Goal: Information Seeking & Learning: Learn about a topic

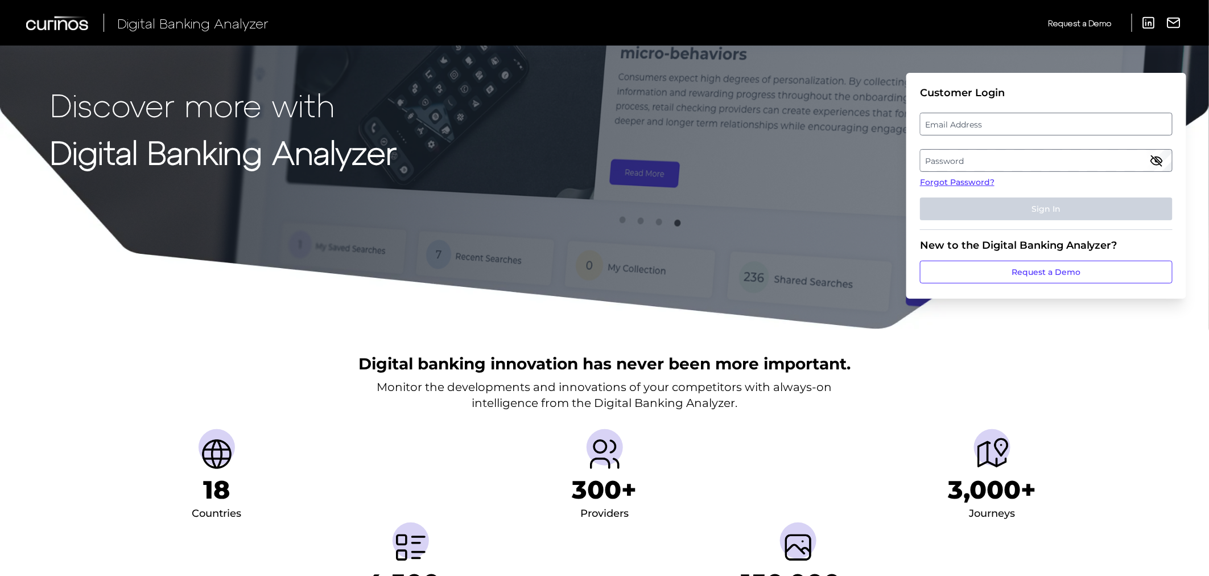
click at [1019, 116] on label "Email Address" at bounding box center [1045, 124] width 251 height 20
click at [1019, 116] on input "email" at bounding box center [1046, 124] width 253 height 23
type input "[PERSON_NAME][EMAIL_ADDRESS][DOMAIN_NAME]"
click at [1020, 154] on label "Password" at bounding box center [1045, 160] width 251 height 20
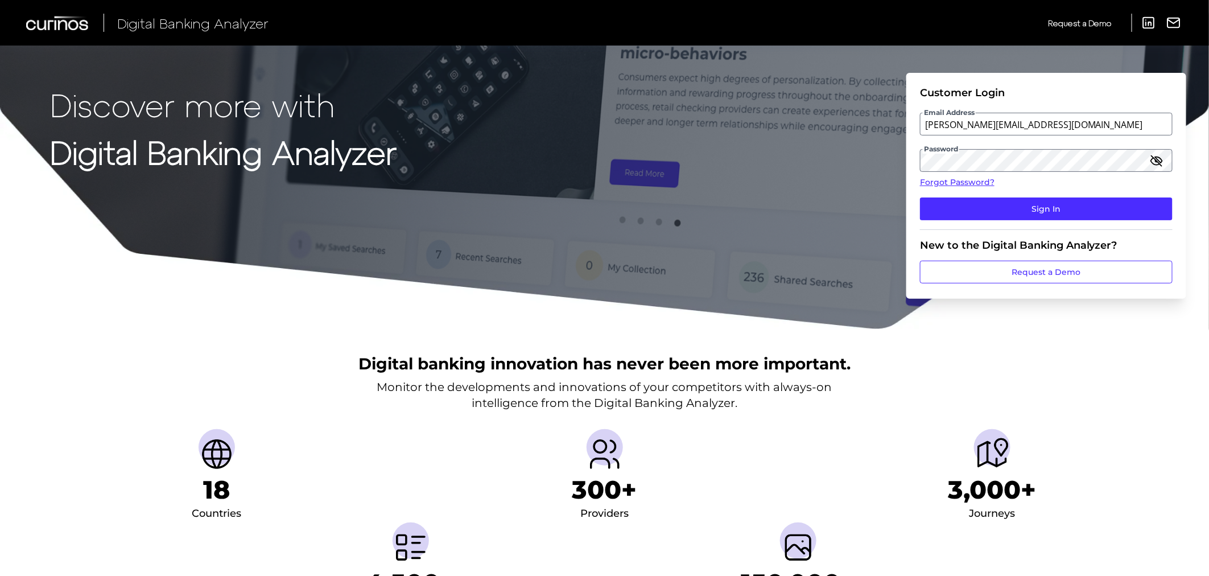
click at [1031, 196] on fieldset "Customer Login Email Address [EMAIL_ADDRESS][DOMAIN_NAME] Password Forgot Passw…" at bounding box center [1046, 157] width 253 height 143
click at [1032, 204] on button "Sign In" at bounding box center [1046, 208] width 253 height 23
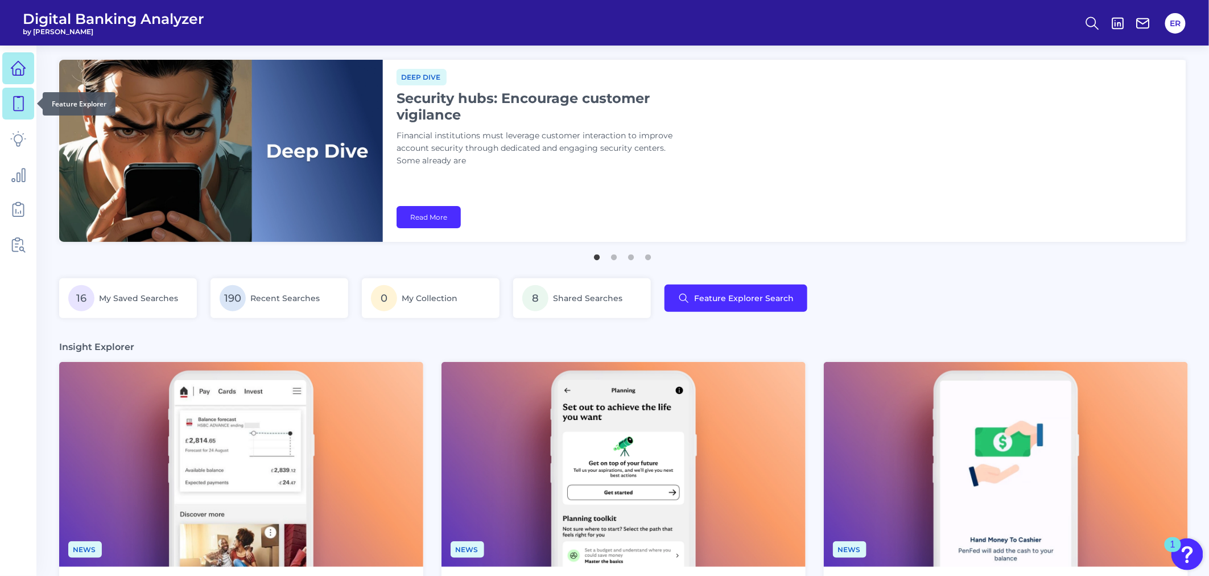
click at [19, 111] on icon at bounding box center [18, 104] width 16 height 16
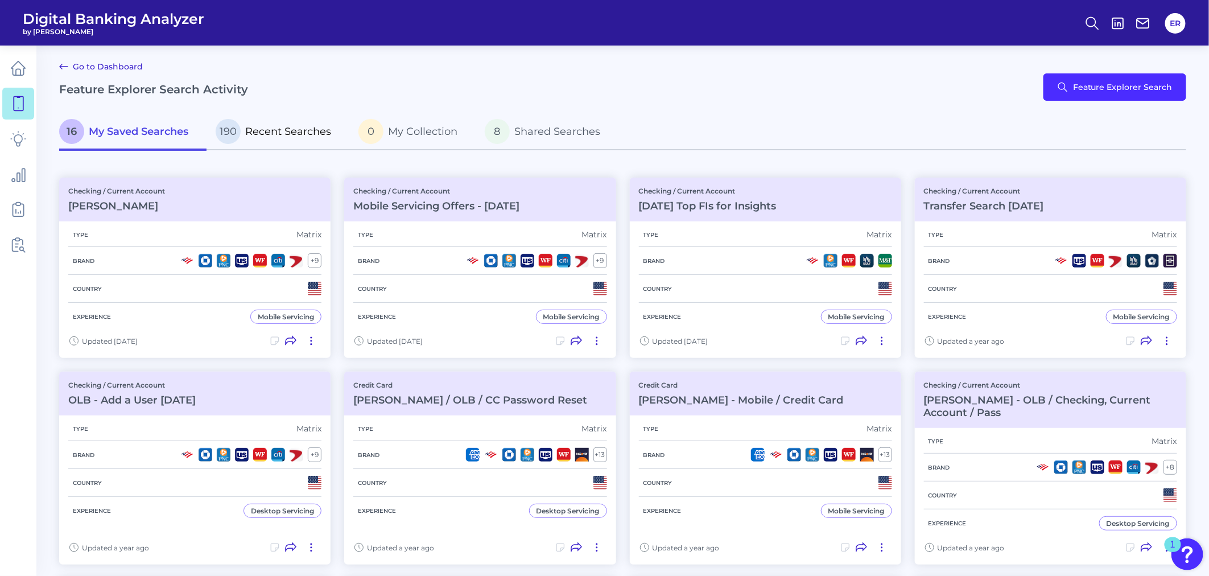
drag, startPoint x: 282, startPoint y: 111, endPoint x: 281, endPoint y: 122, distance: 10.3
click at [282, 111] on div "Go to Dashboard Feature Explorer Search Activity Feature Explorer Search" at bounding box center [622, 87] width 1127 height 55
click at [283, 132] on span "Recent Searches" at bounding box center [288, 131] width 86 height 13
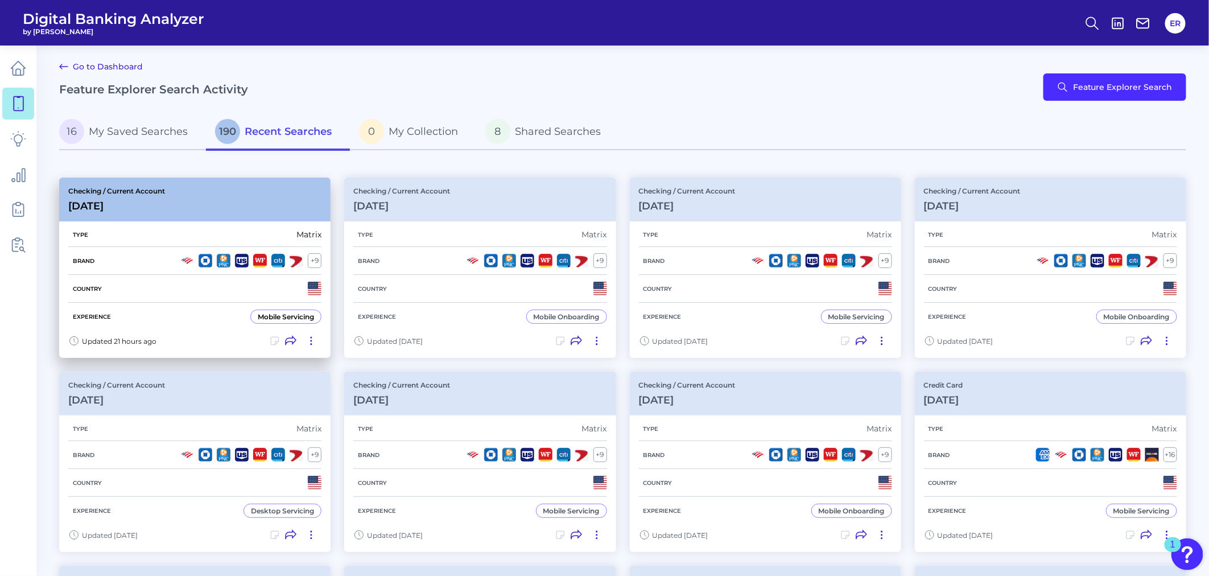
click at [120, 196] on div "Checking / Current Account [DATE]" at bounding box center [116, 200] width 97 height 26
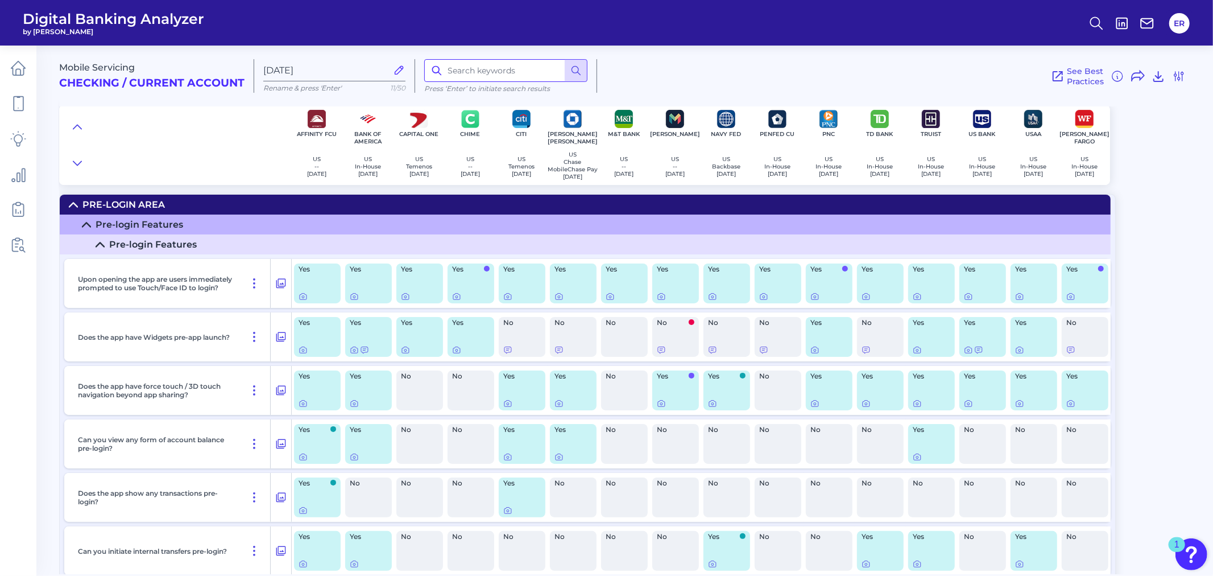
click at [461, 66] on input at bounding box center [505, 70] width 163 height 23
type input "goal"
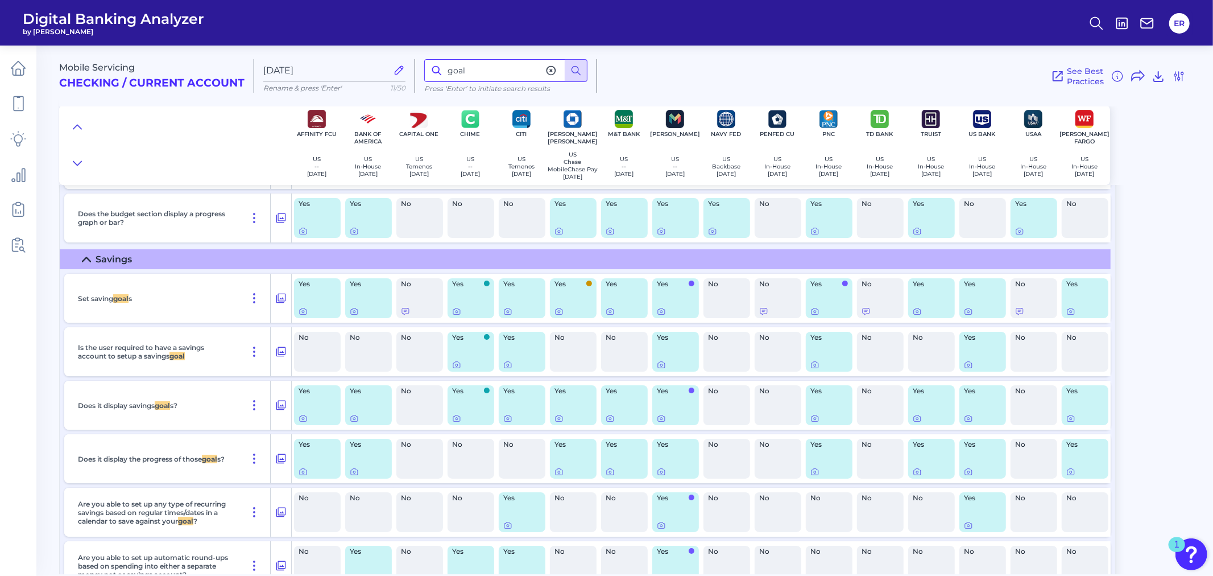
scroll to position [14279, 0]
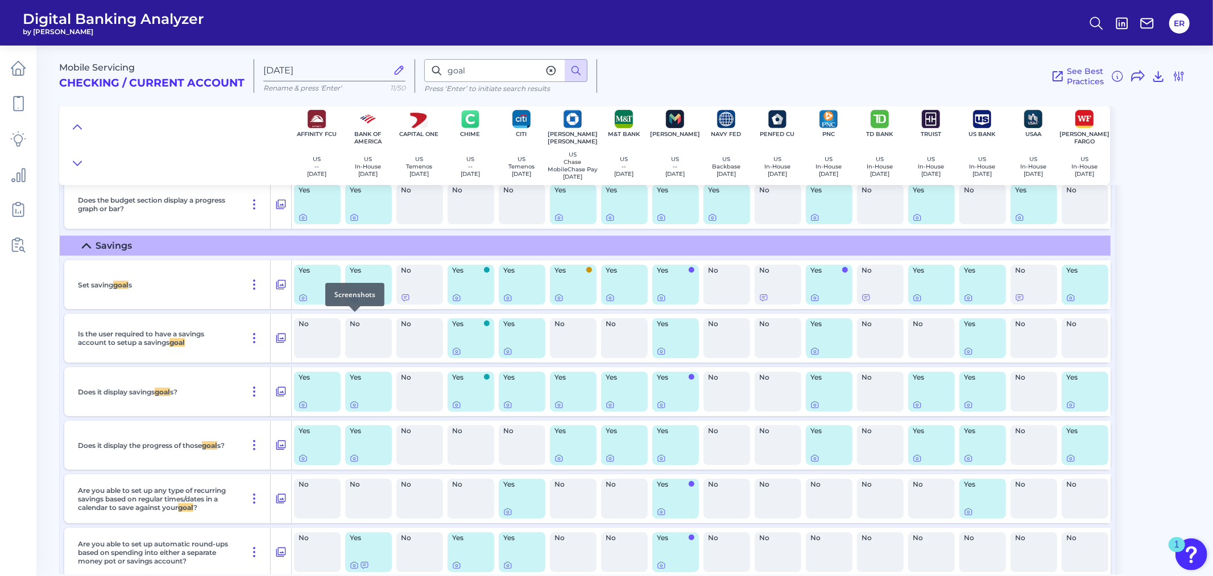
click at [353, 302] on icon at bounding box center [354, 297] width 9 height 9
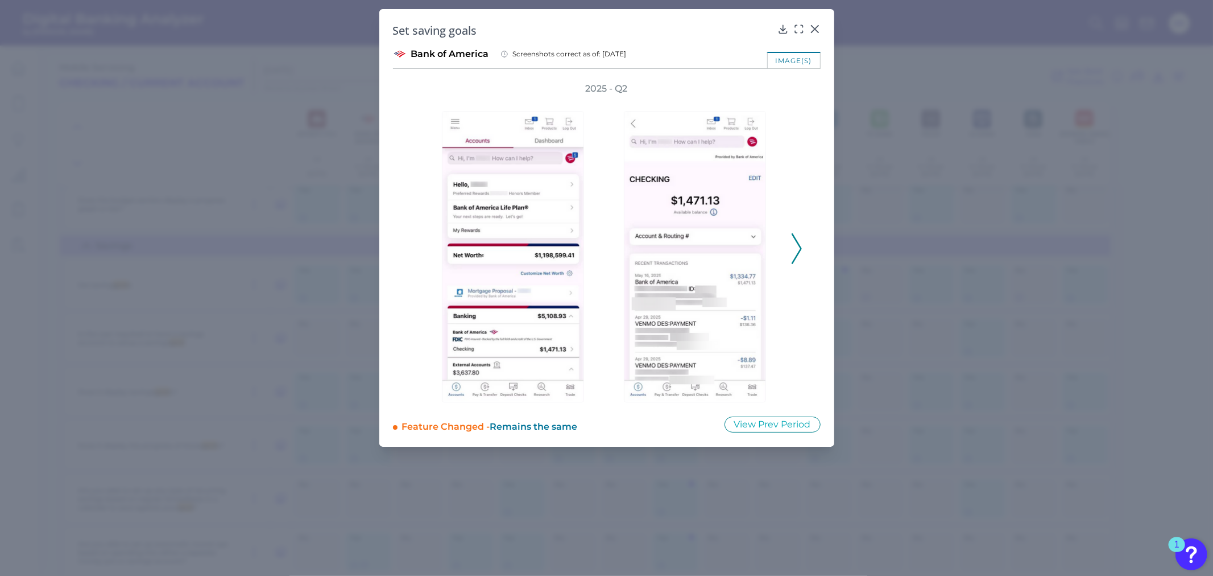
click at [800, 247] on polyline at bounding box center [796, 248] width 9 height 29
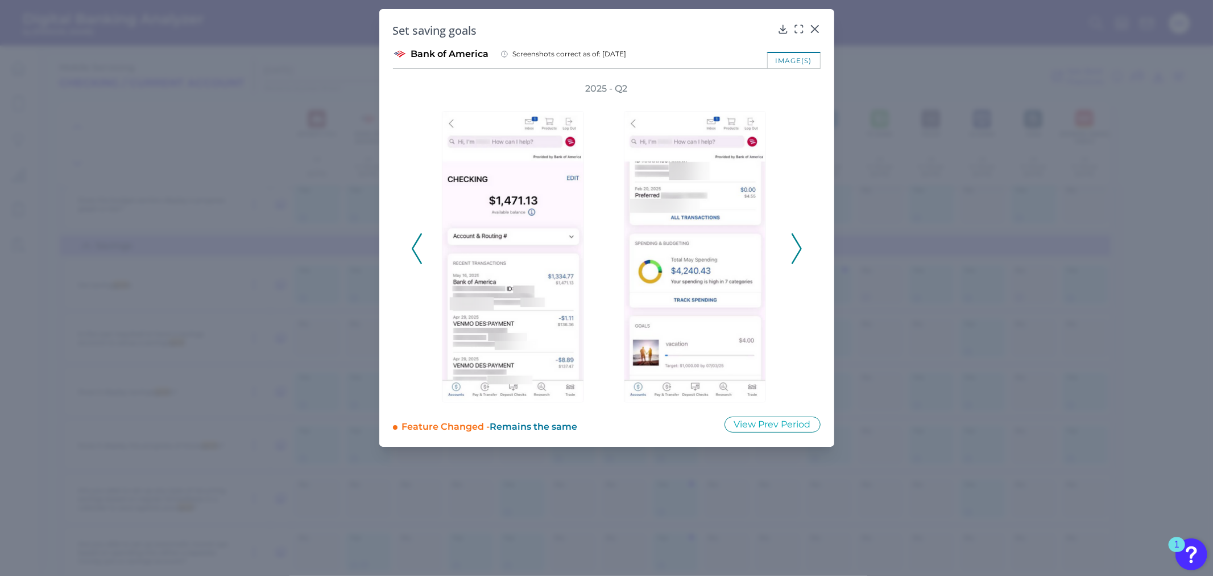
click at [800, 247] on polyline at bounding box center [796, 248] width 9 height 29
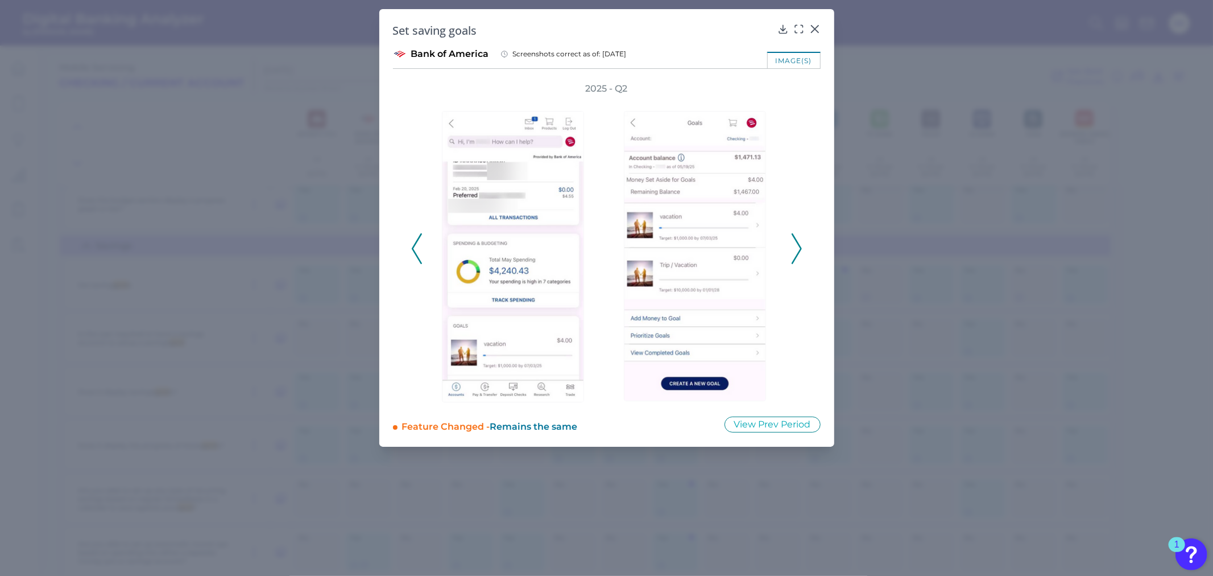
click at [800, 247] on polyline at bounding box center [796, 248] width 9 height 29
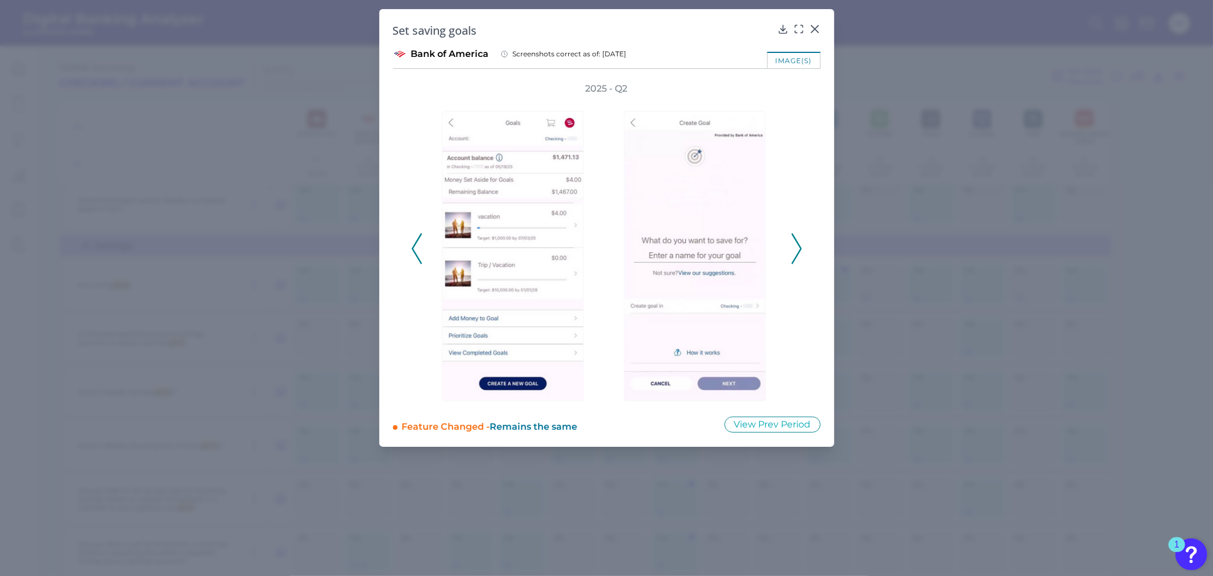
click at [800, 247] on polyline at bounding box center [796, 248] width 9 height 29
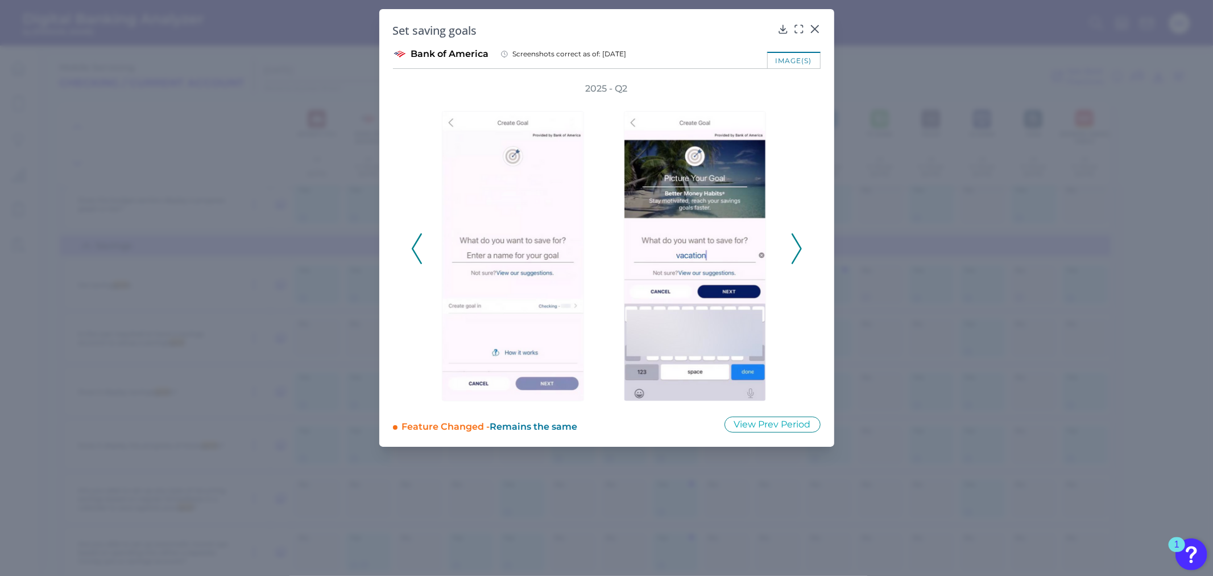
click at [800, 247] on polyline at bounding box center [796, 248] width 9 height 29
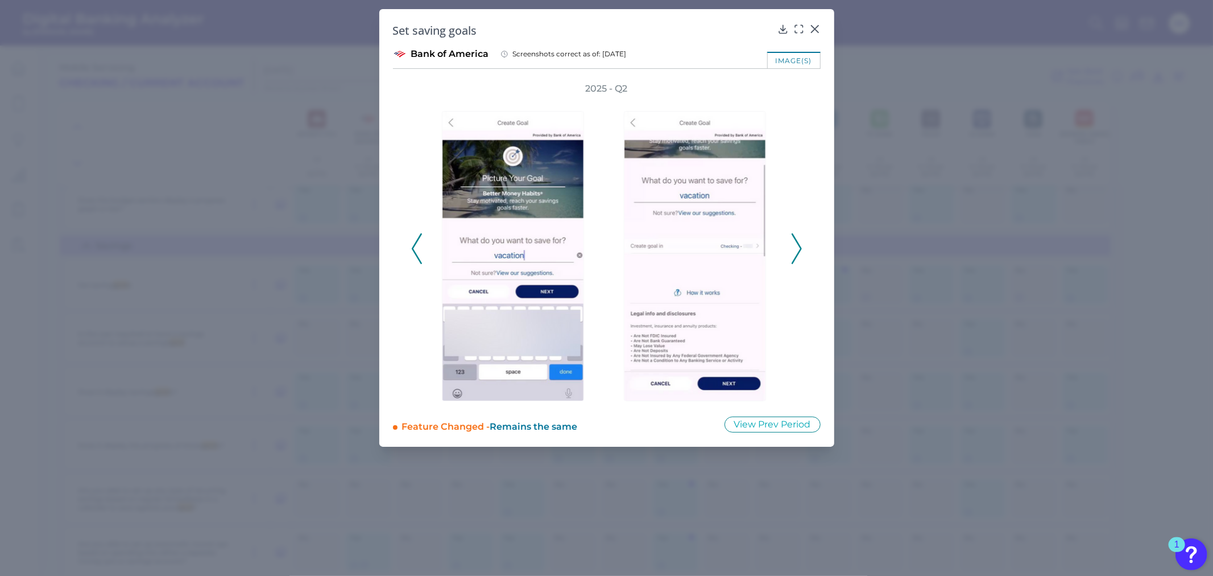
click at [800, 247] on polyline at bounding box center [796, 248] width 9 height 29
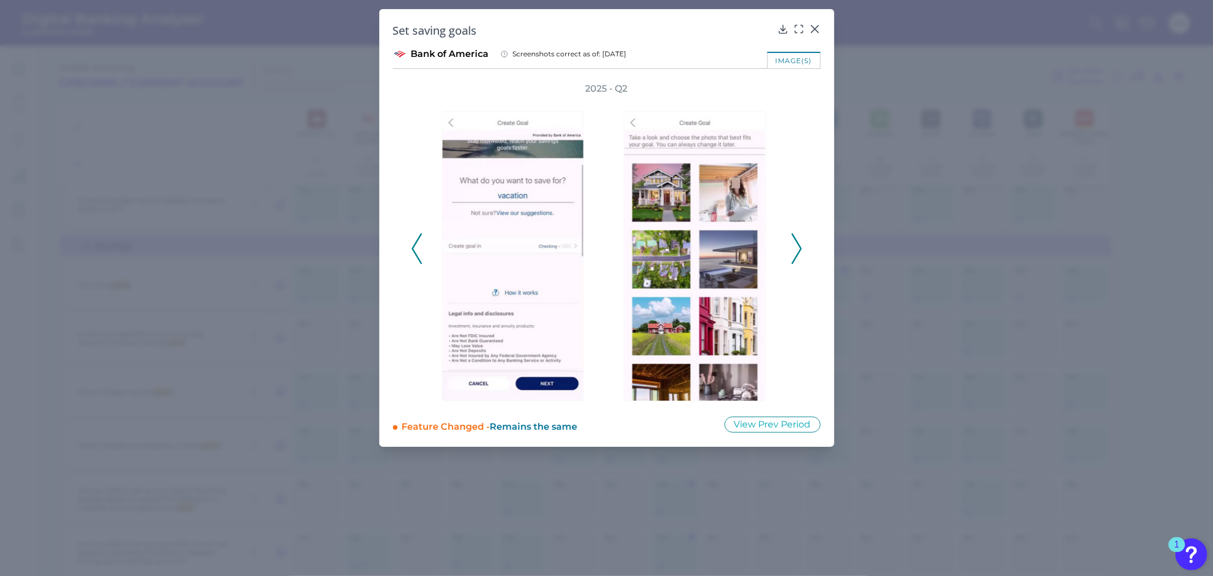
click at [800, 247] on polyline at bounding box center [796, 248] width 9 height 29
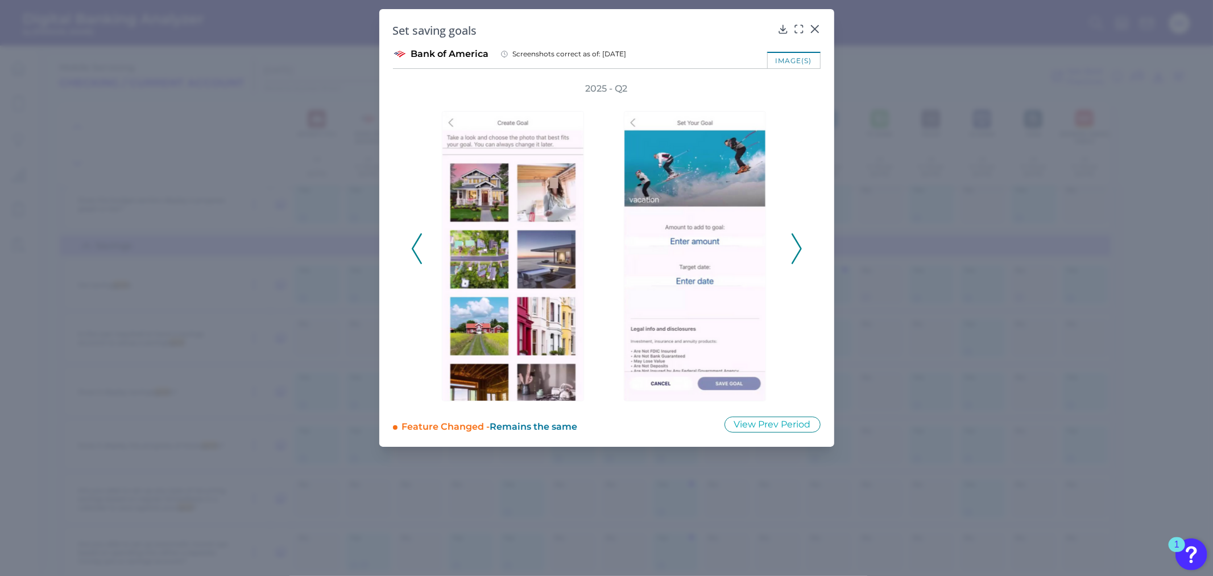
click at [800, 247] on polyline at bounding box center [796, 248] width 9 height 29
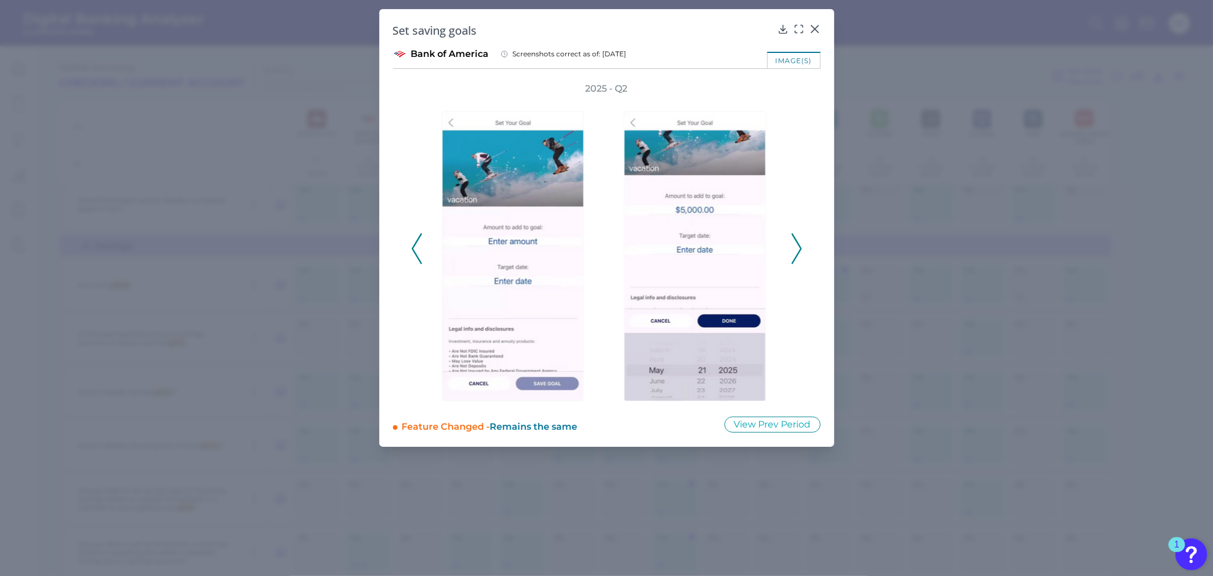
click at [800, 247] on polyline at bounding box center [796, 248] width 9 height 29
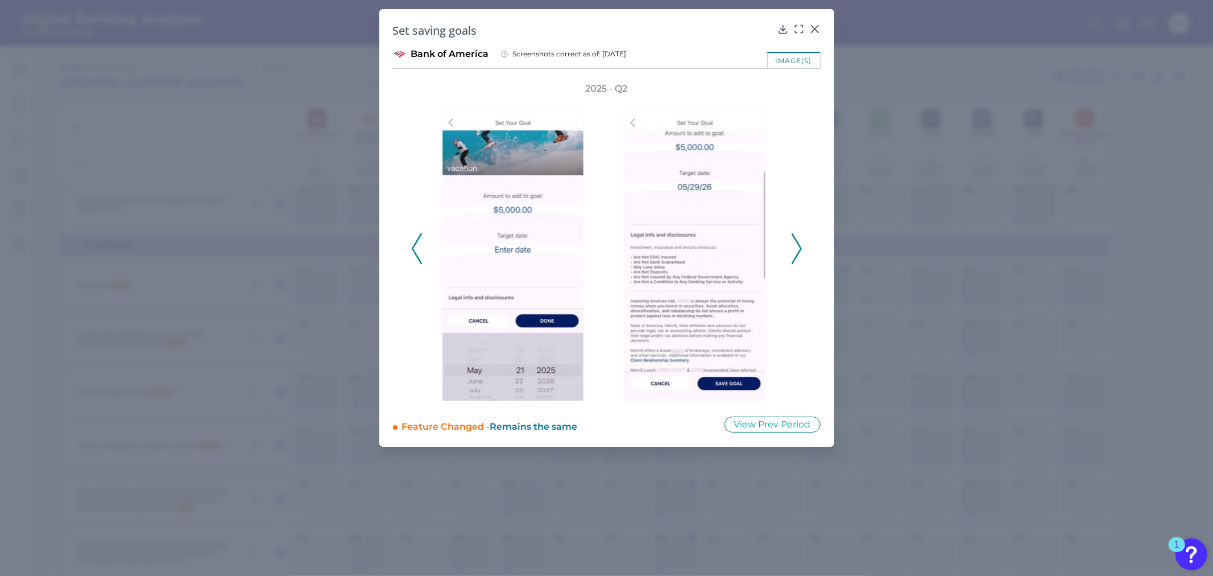
click at [794, 239] on polyline at bounding box center [796, 248] width 9 height 29
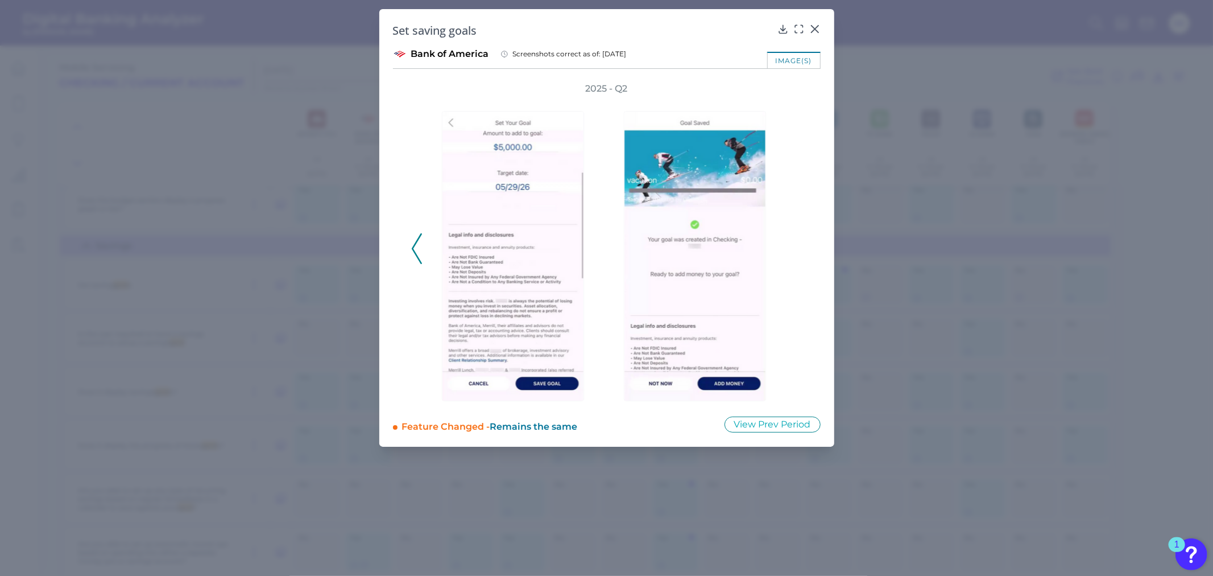
click at [412, 251] on icon at bounding box center [417, 248] width 10 height 31
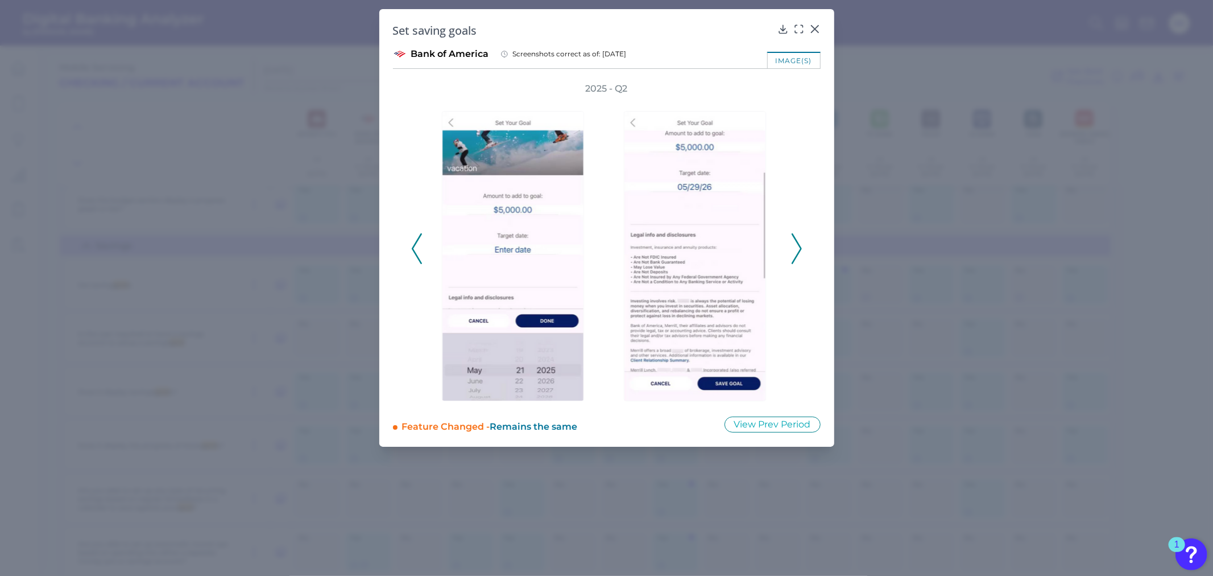
click at [412, 251] on icon at bounding box center [417, 248] width 10 height 31
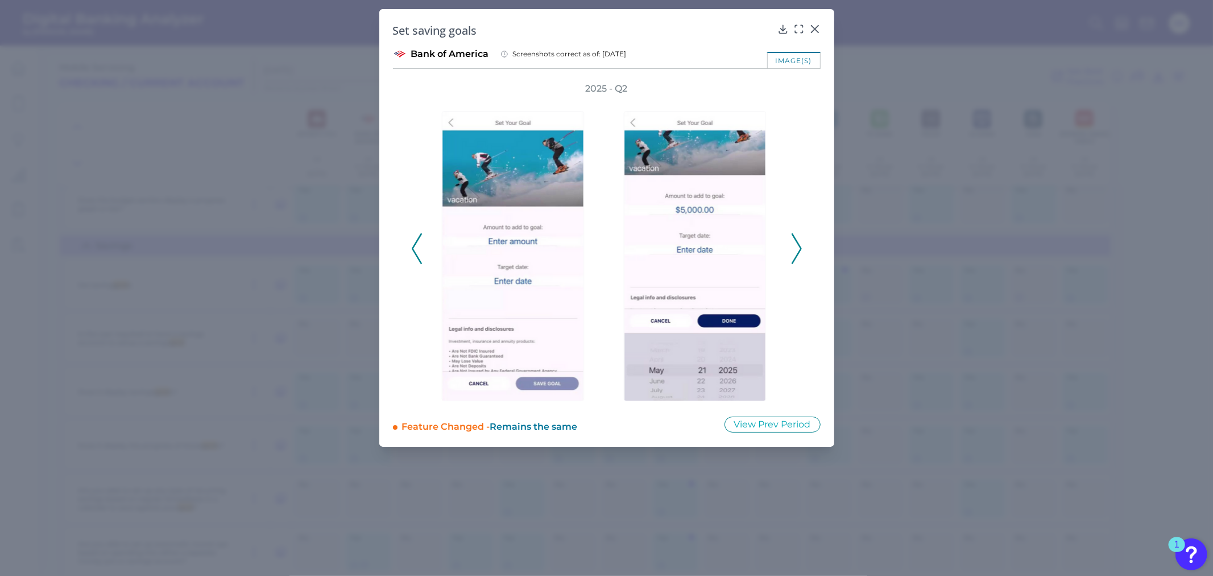
click at [412, 251] on icon at bounding box center [417, 248] width 10 height 31
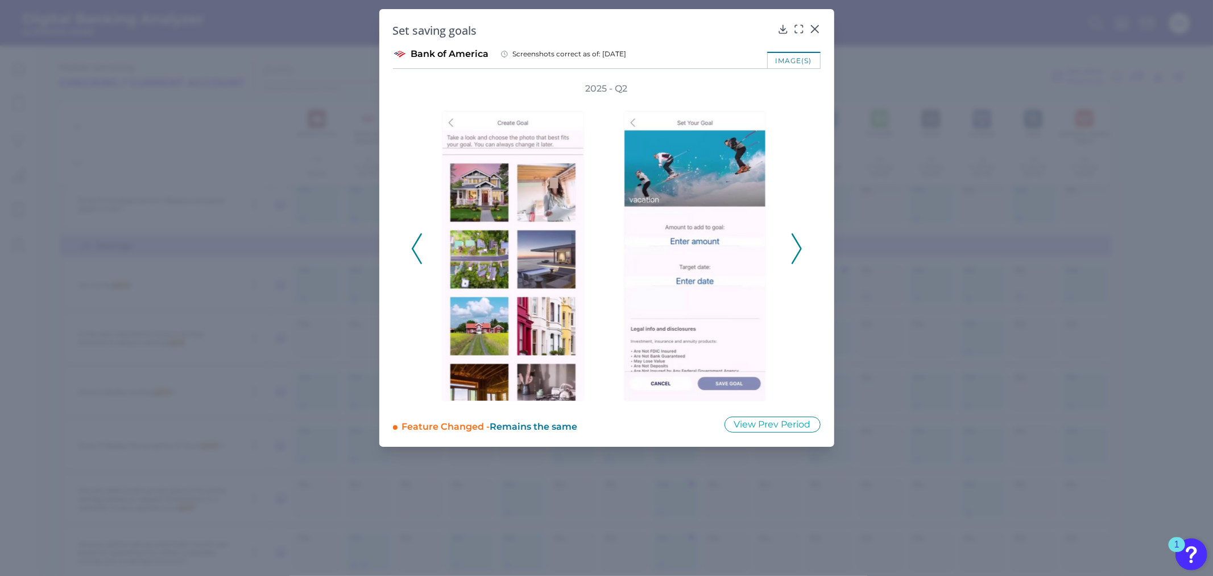
click at [412, 251] on icon at bounding box center [417, 248] width 10 height 31
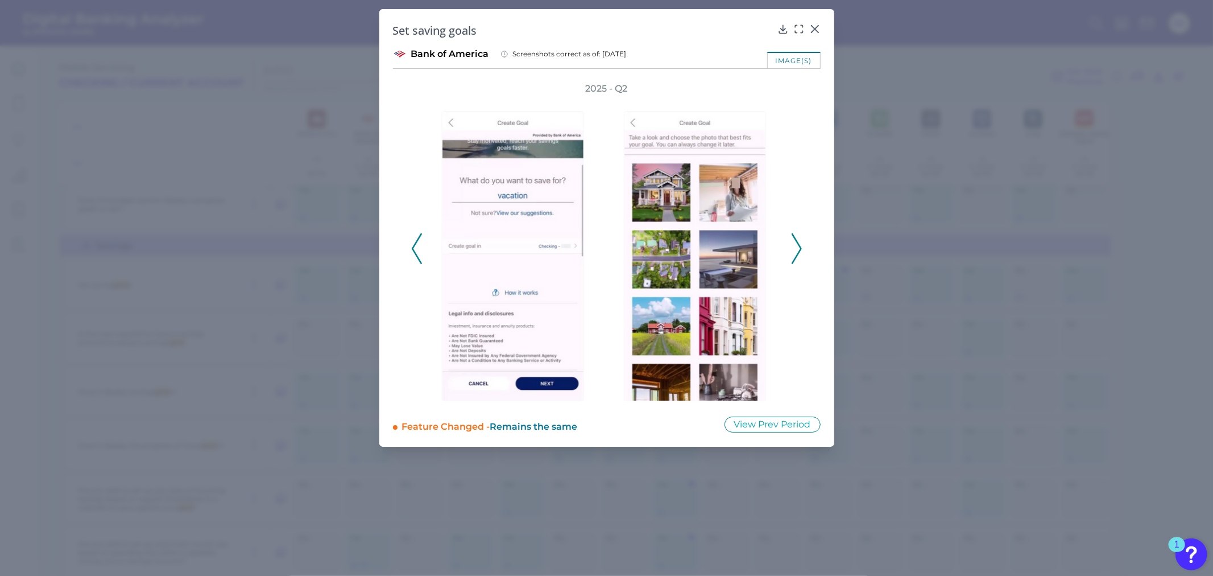
click at [412, 251] on icon at bounding box center [417, 248] width 10 height 31
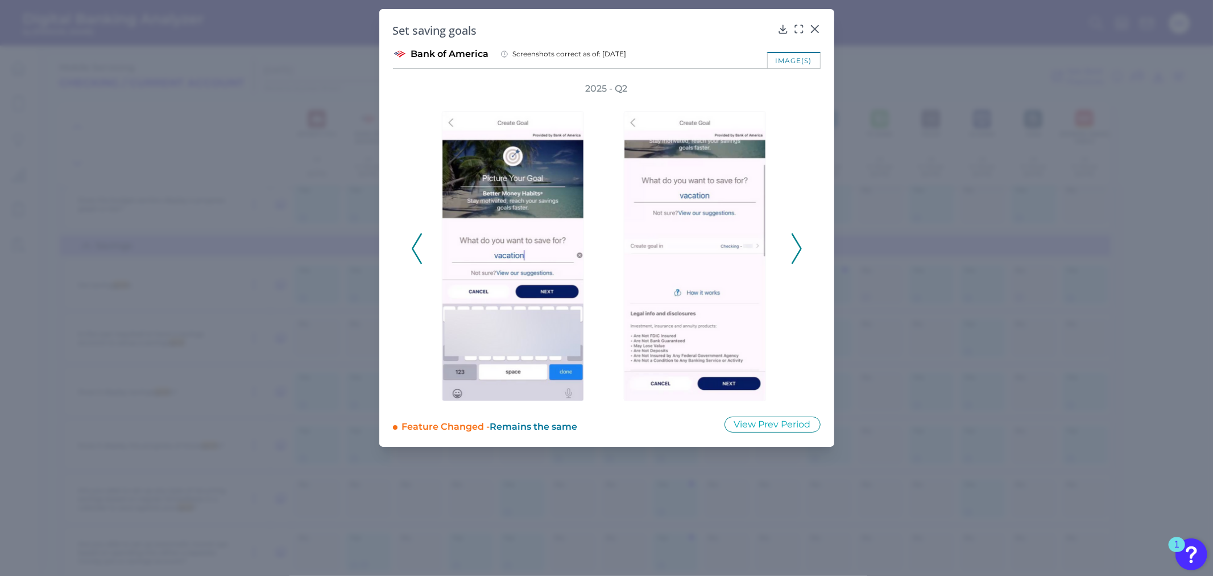
click at [412, 251] on icon at bounding box center [417, 248] width 10 height 31
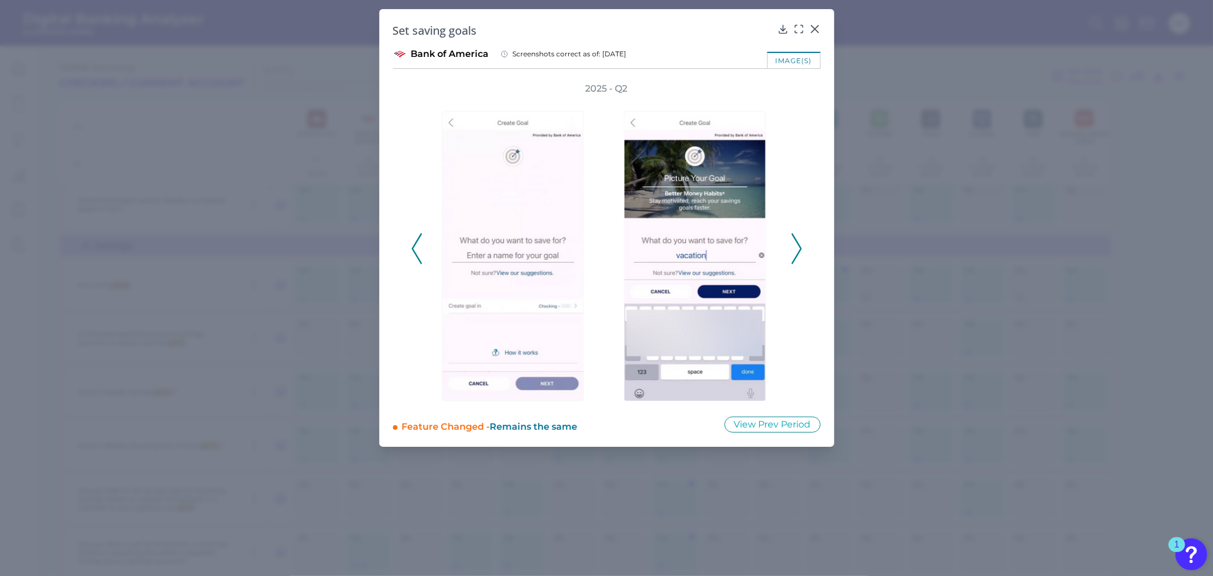
click at [410, 251] on div "2025 - Q2" at bounding box center [607, 242] width 428 height 320
click at [412, 247] on polyline at bounding box center [416, 248] width 9 height 29
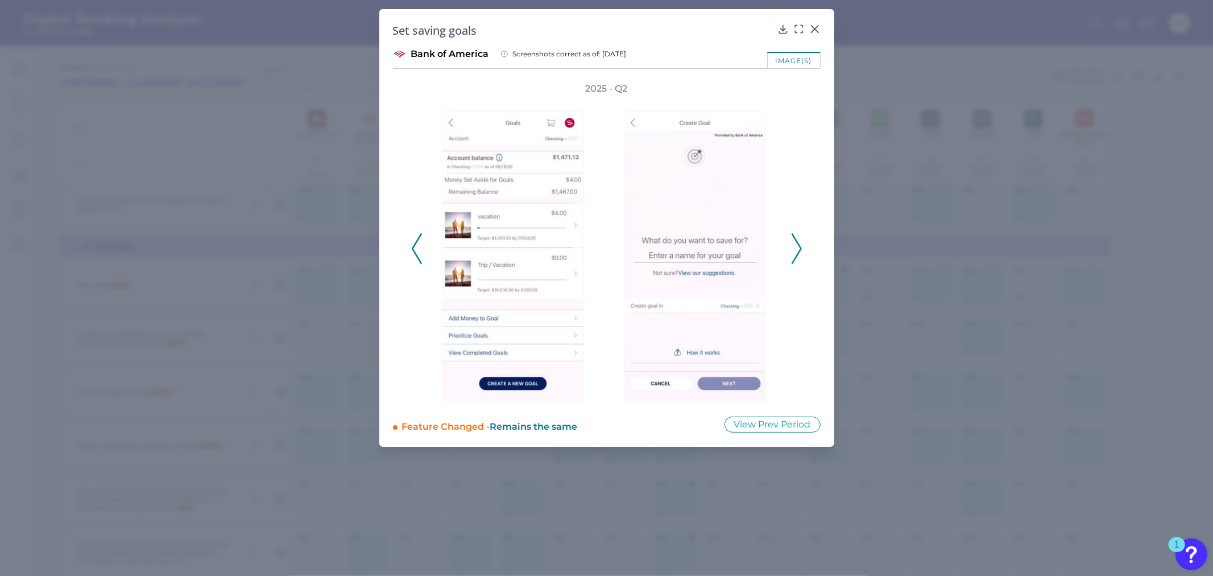
click at [412, 249] on icon at bounding box center [417, 248] width 10 height 31
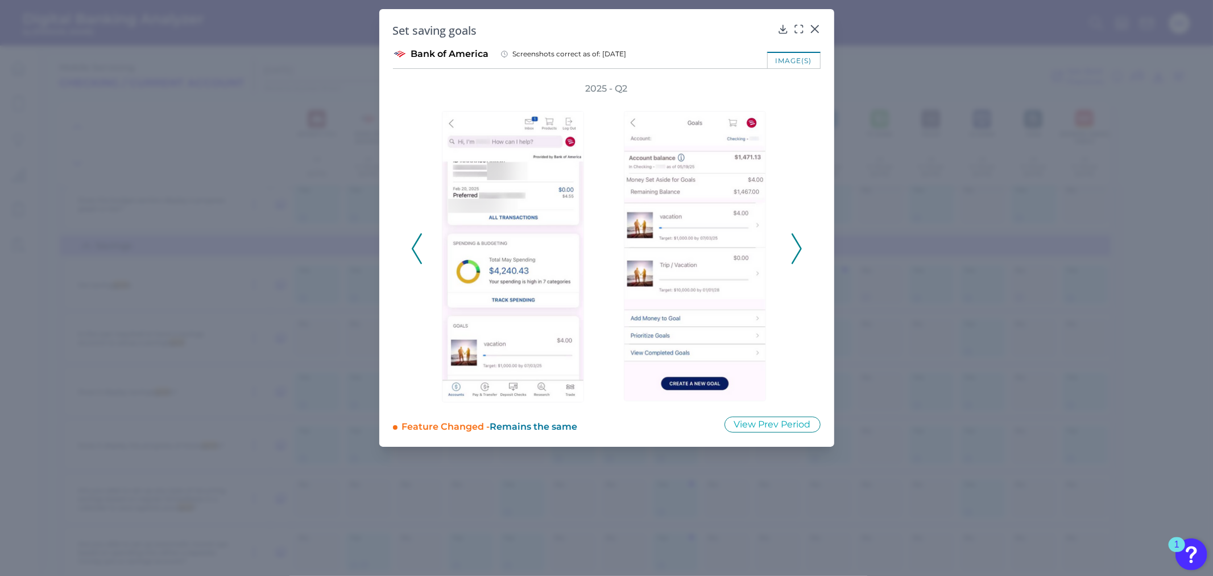
click at [412, 248] on polyline at bounding box center [416, 248] width 9 height 29
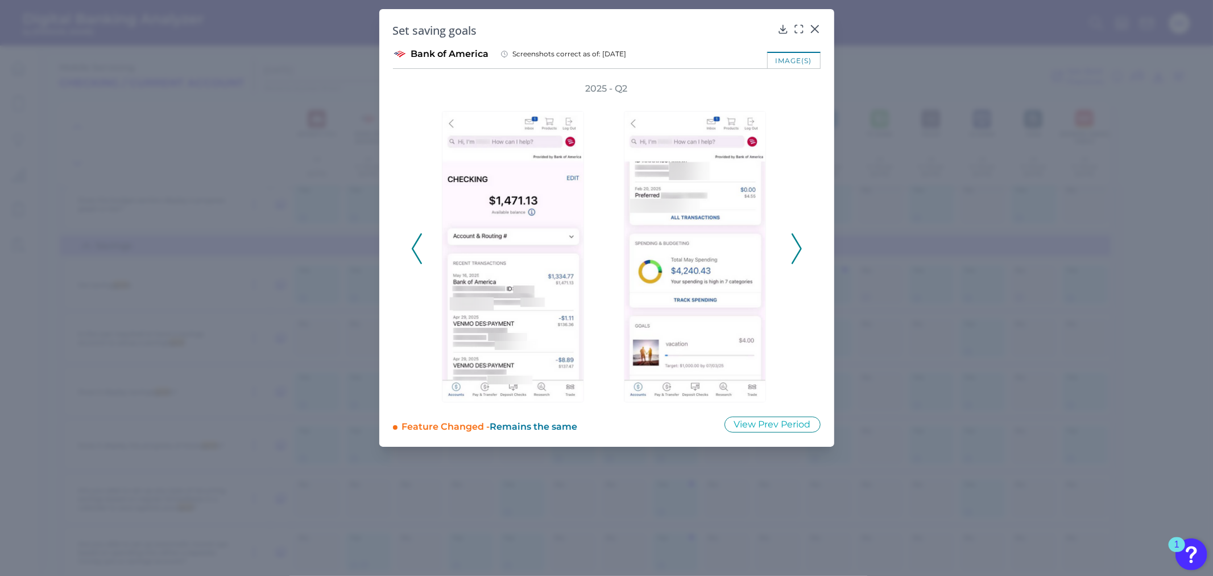
click at [412, 248] on icon at bounding box center [417, 248] width 10 height 31
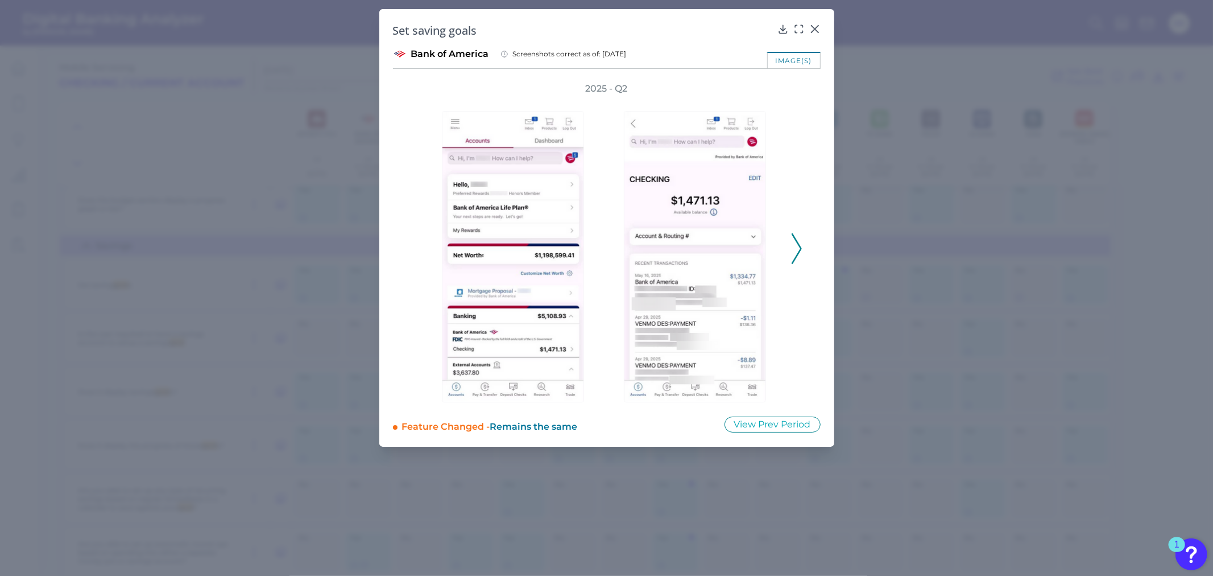
click at [798, 243] on polyline at bounding box center [796, 248] width 9 height 29
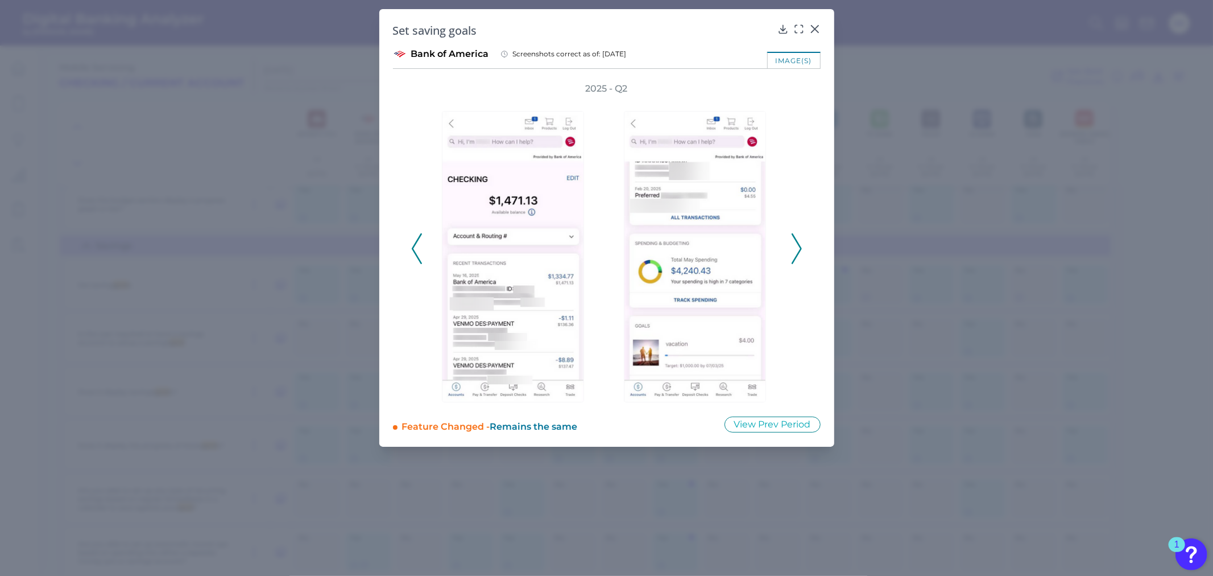
click at [798, 243] on polyline at bounding box center [796, 248] width 9 height 29
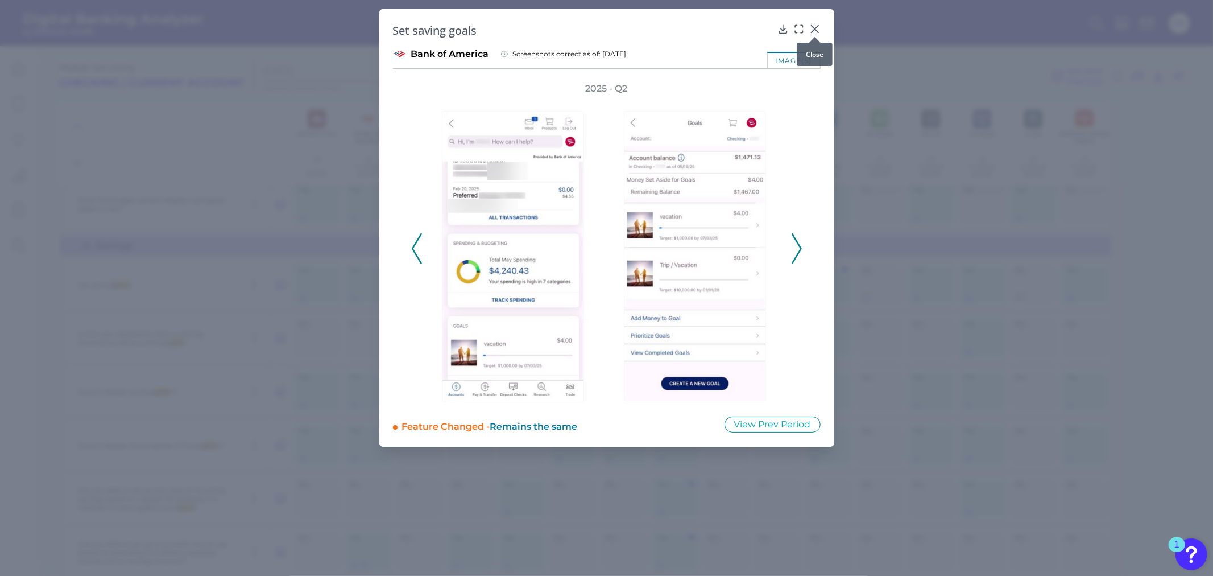
click at [813, 23] on icon at bounding box center [814, 28] width 11 height 11
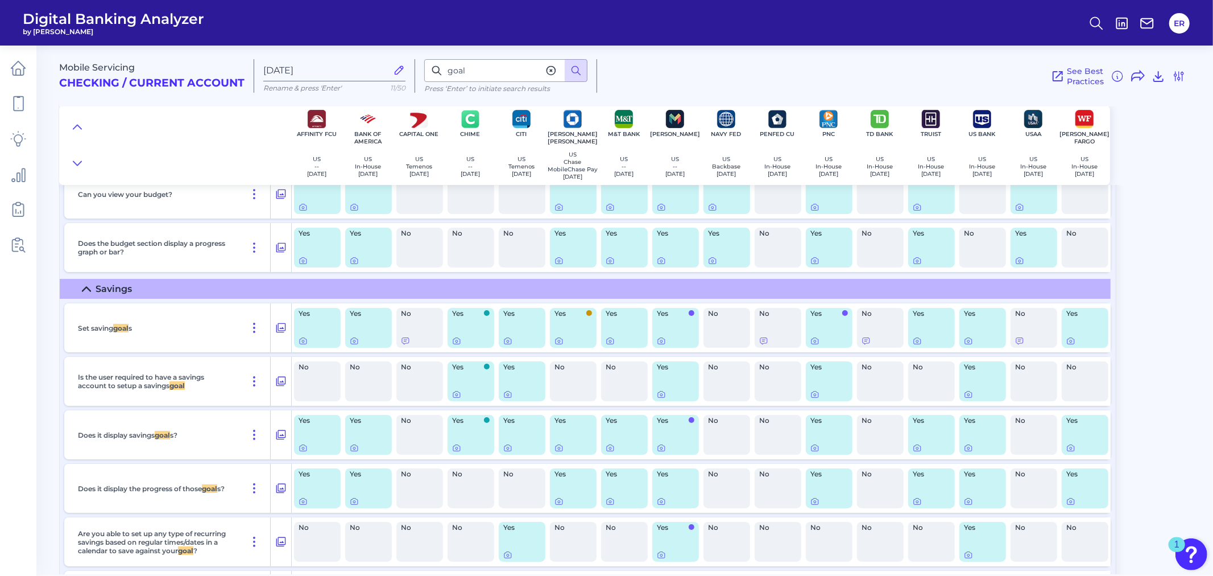
scroll to position [14216, 0]
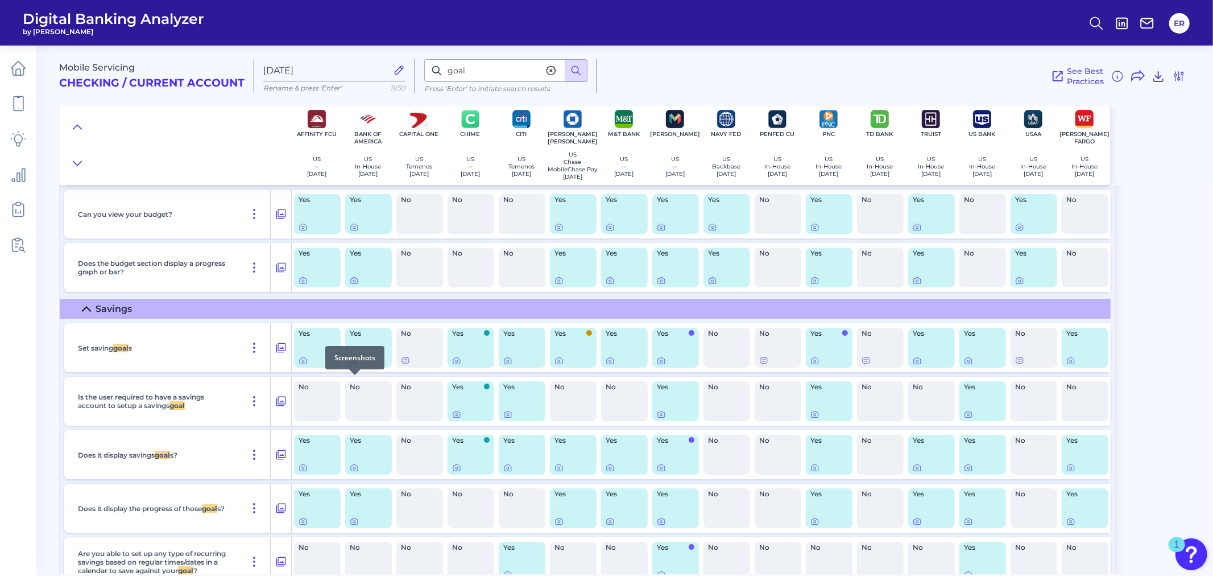
click at [355, 379] on div at bounding box center [354, 374] width 11 height 11
click at [353, 365] on icon at bounding box center [354, 360] width 9 height 9
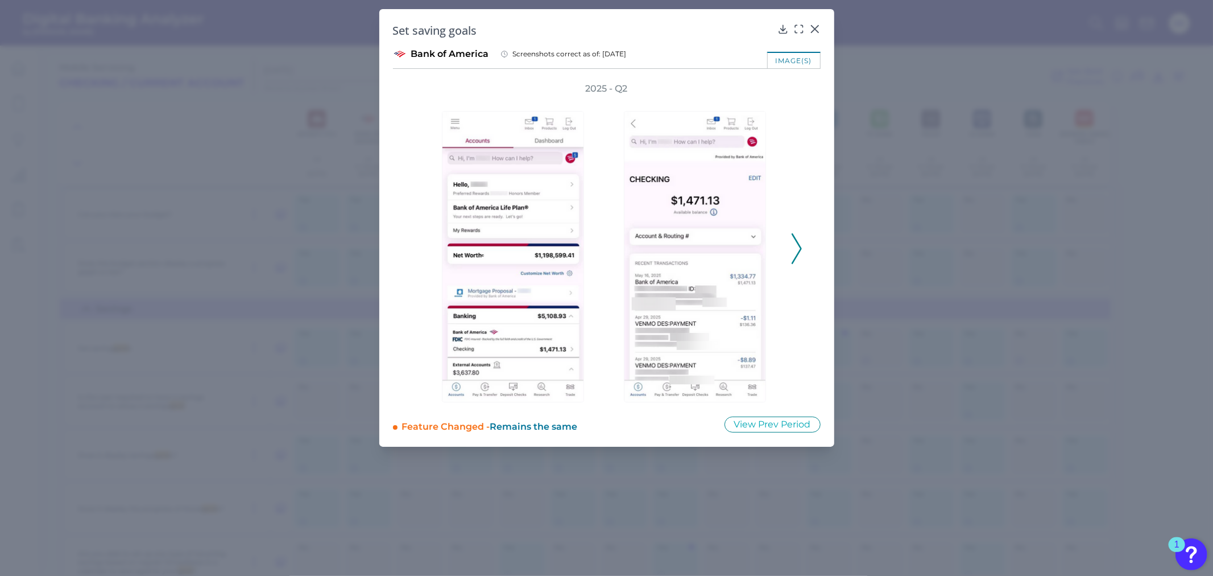
click at [800, 241] on icon at bounding box center [797, 248] width 10 height 31
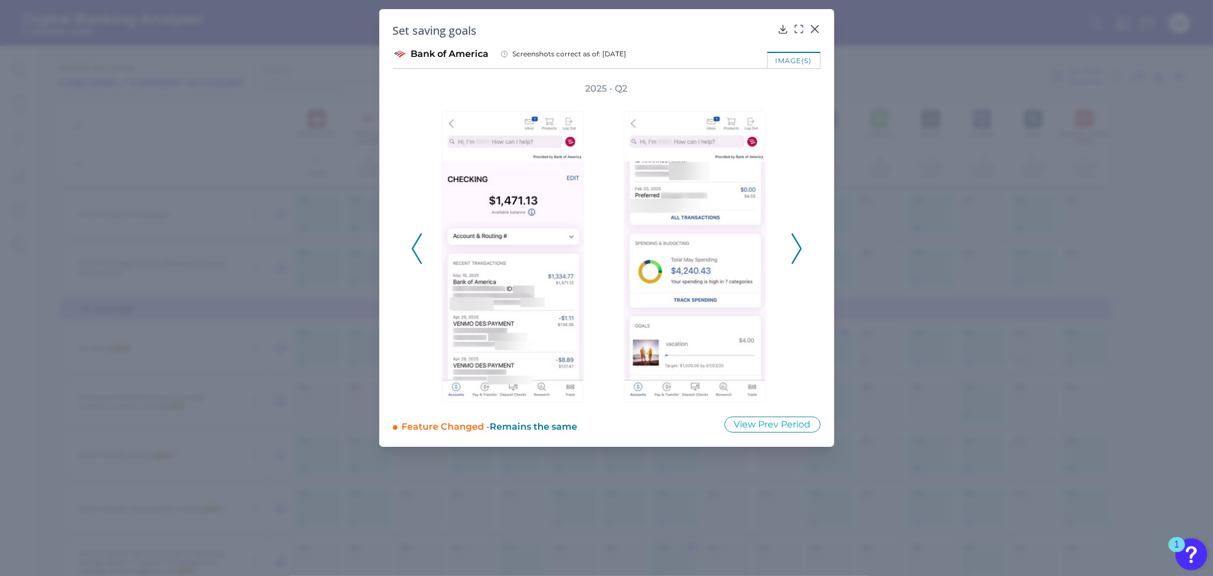
click at [800, 239] on icon at bounding box center [797, 248] width 10 height 31
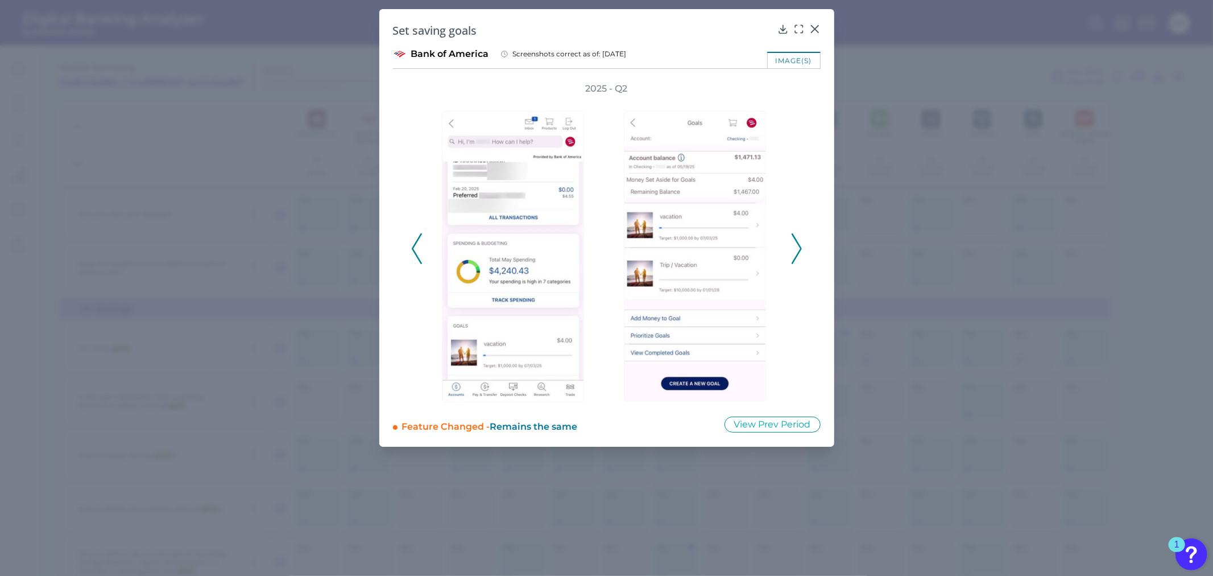
click at [792, 235] on icon at bounding box center [797, 248] width 10 height 31
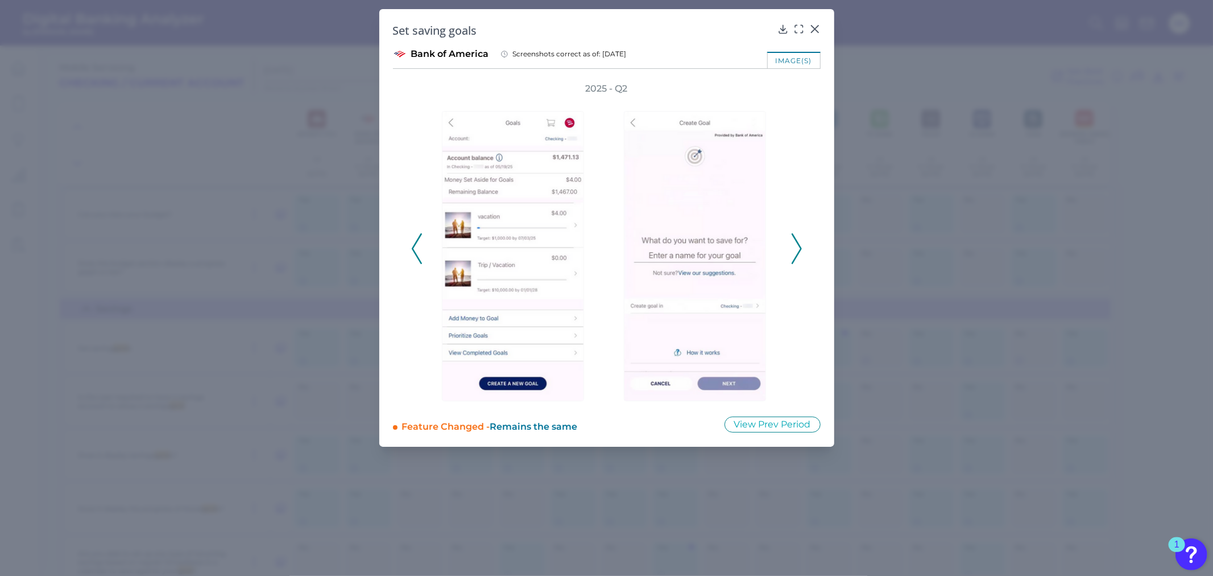
click at [792, 235] on icon at bounding box center [797, 248] width 10 height 31
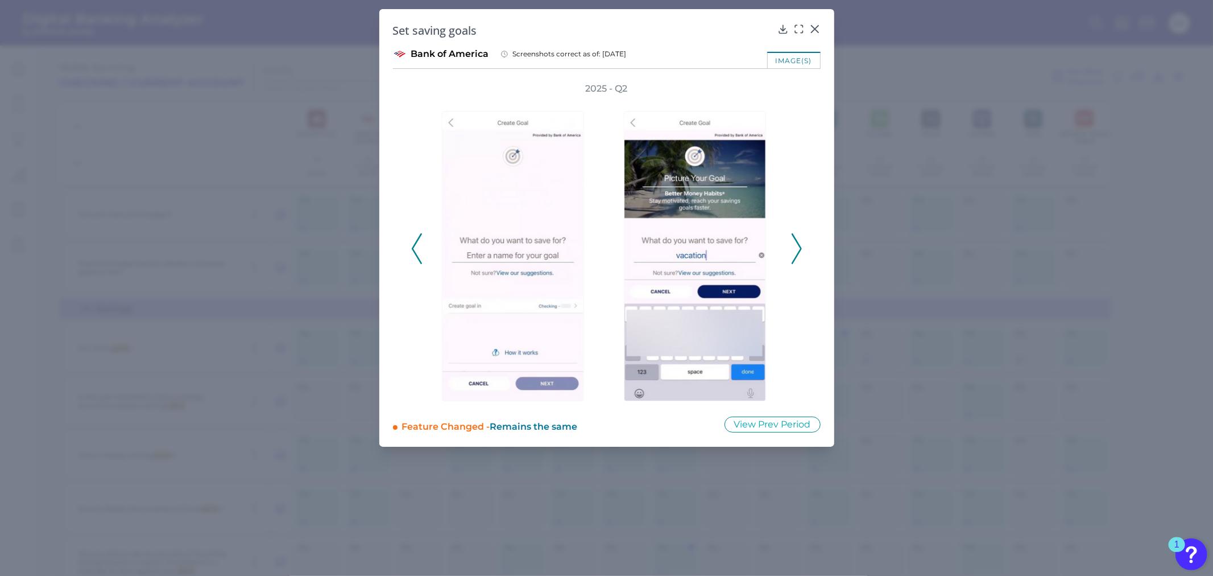
click at [792, 235] on icon at bounding box center [797, 248] width 10 height 31
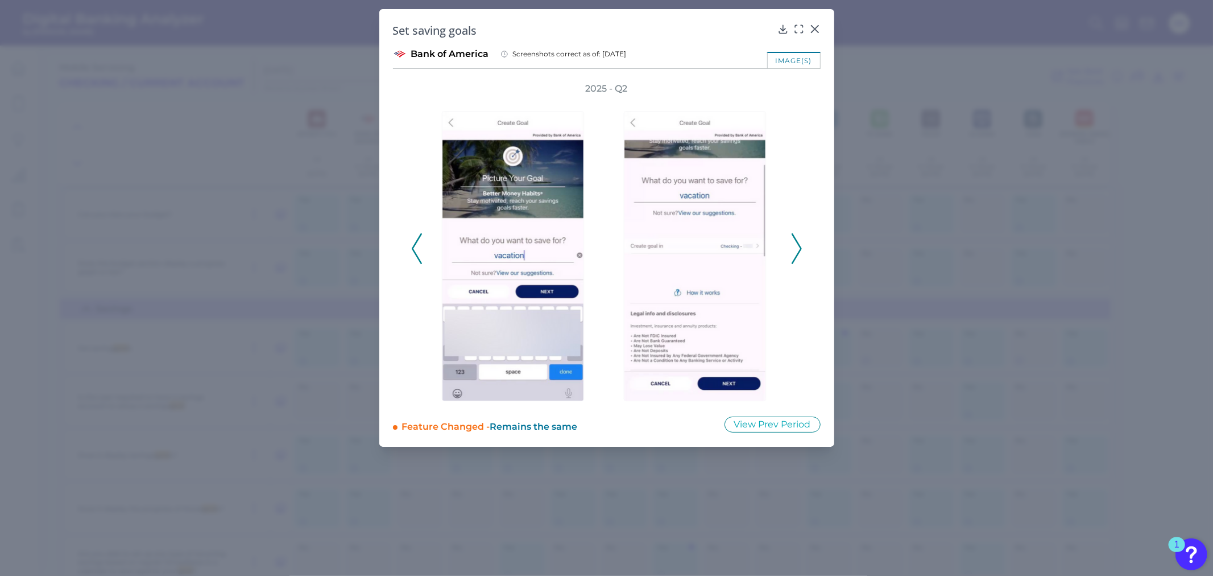
click at [791, 236] on button at bounding box center [796, 248] width 11 height 31
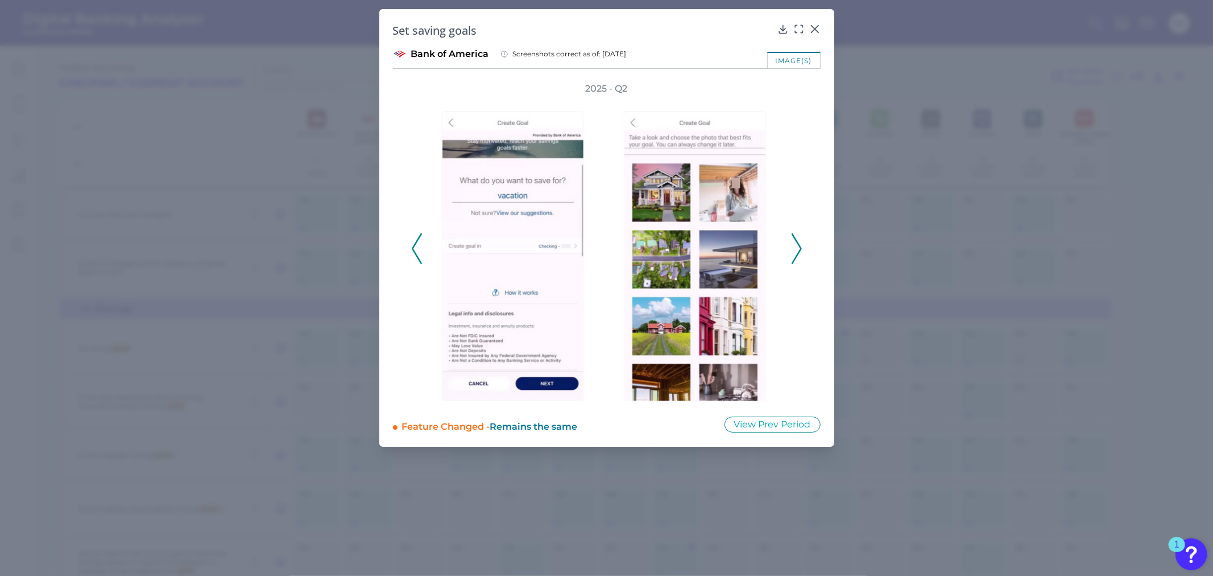
click at [791, 236] on button at bounding box center [796, 248] width 11 height 31
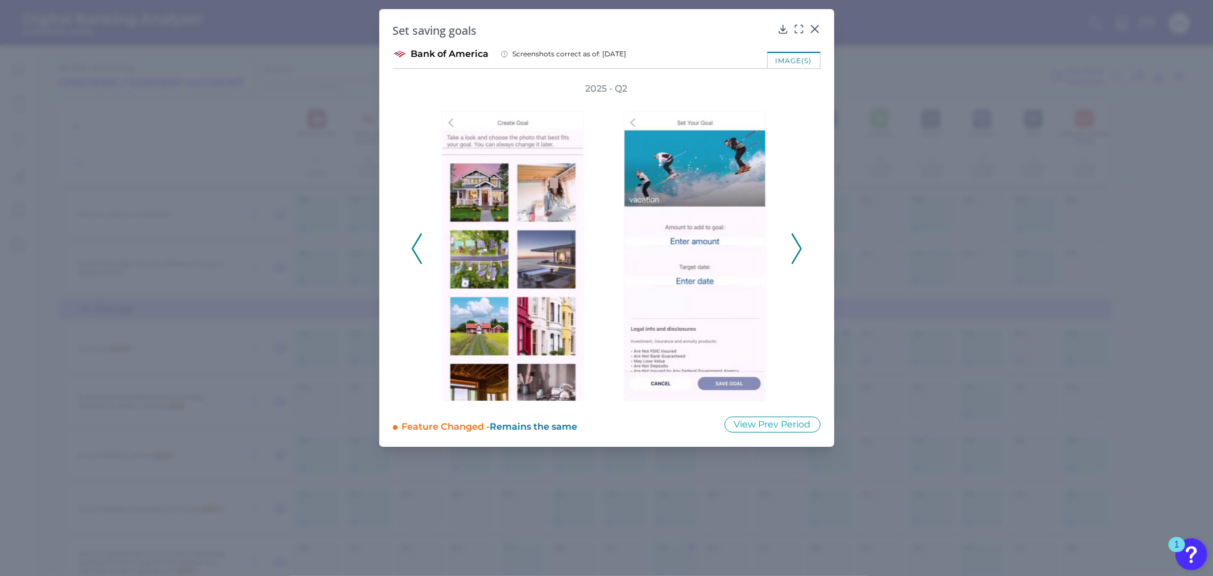
click at [791, 236] on button at bounding box center [796, 248] width 11 height 31
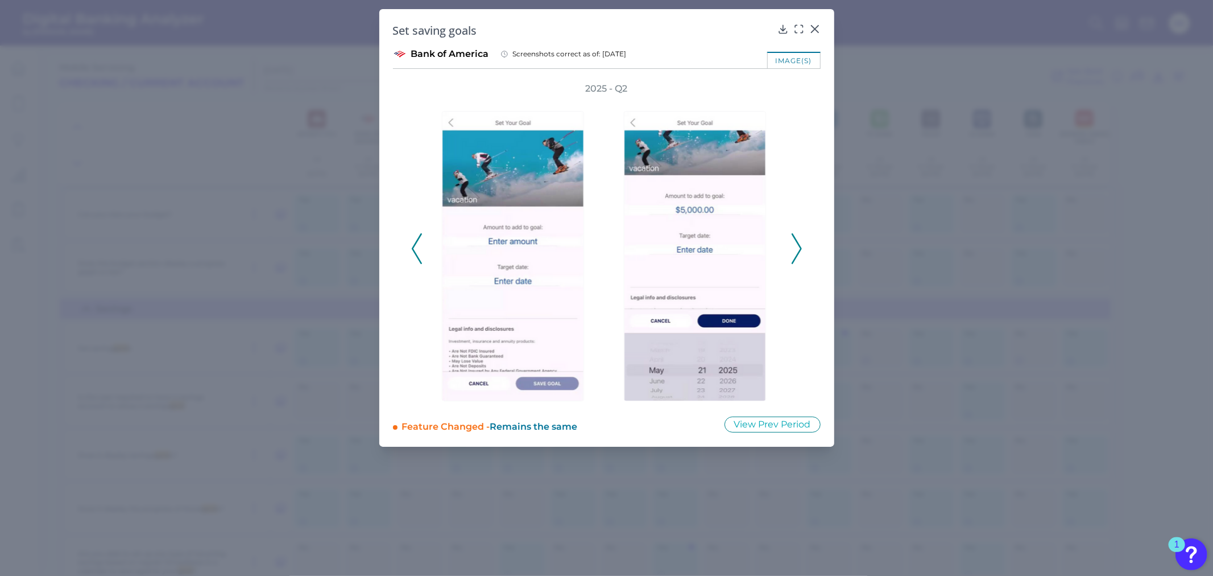
click at [789, 239] on div "2025 - Q2" at bounding box center [606, 242] width 391 height 320
click at [799, 246] on icon at bounding box center [797, 248] width 10 height 31
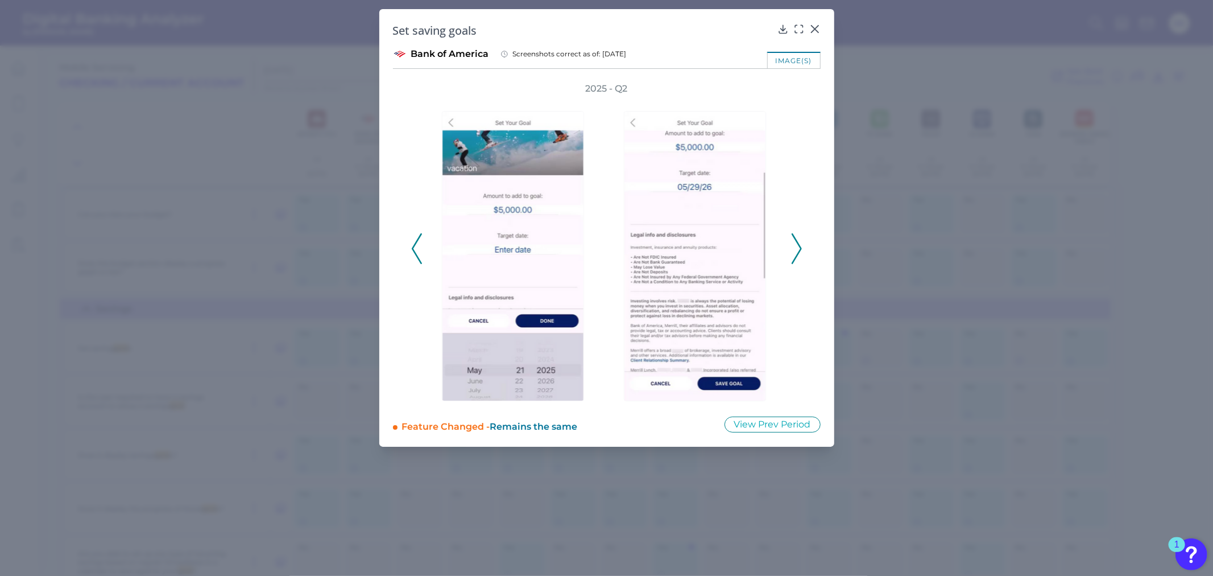
click at [796, 246] on icon at bounding box center [797, 248] width 10 height 31
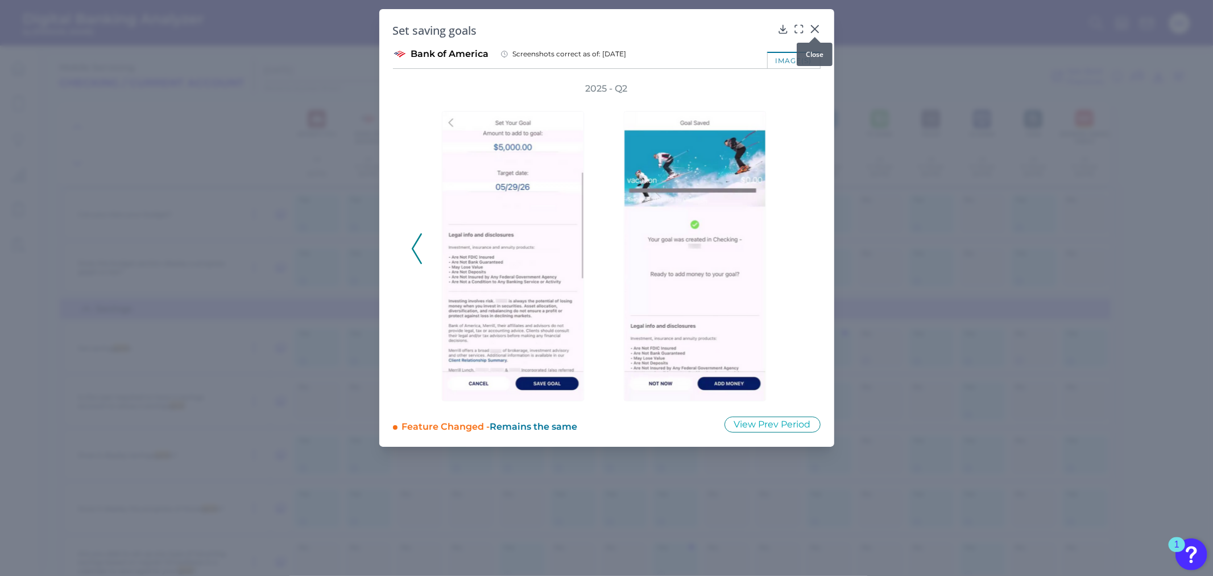
click at [812, 23] on icon at bounding box center [814, 28] width 11 height 11
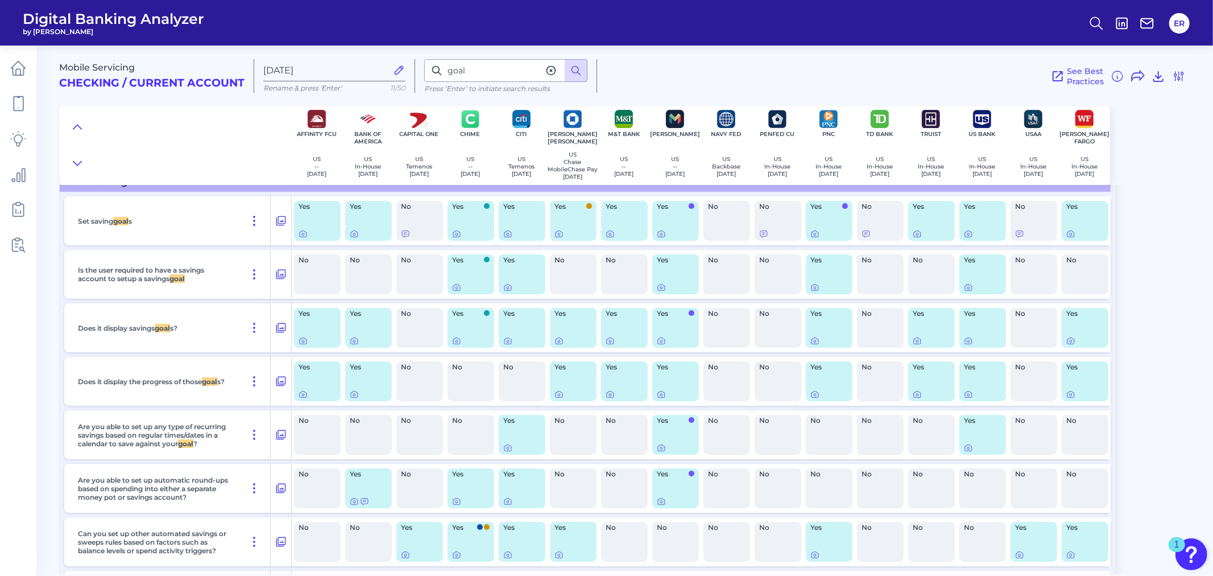
scroll to position [14406, 0]
